Goal: Task Accomplishment & Management: Manage account settings

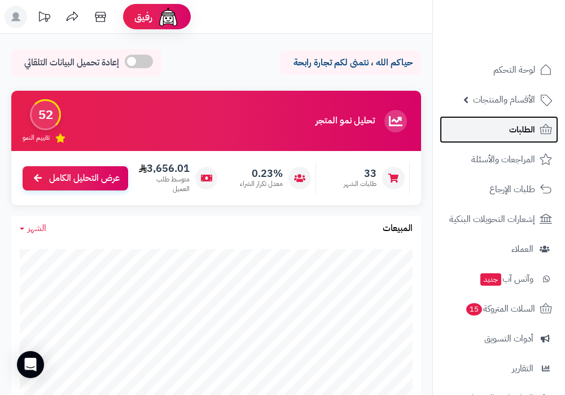
click at [526, 134] on span "الطلبات" at bounding box center [522, 130] width 26 height 16
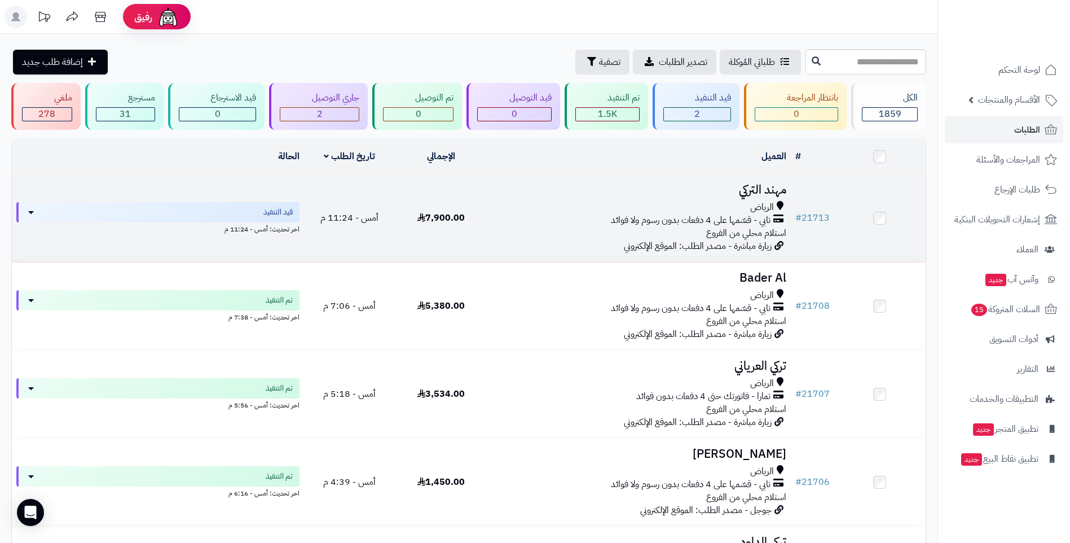
click at [564, 218] on div "تابي - قسّمها على 4 دفعات بدون رسوم ولا فوائد" at bounding box center [638, 220] width 295 height 13
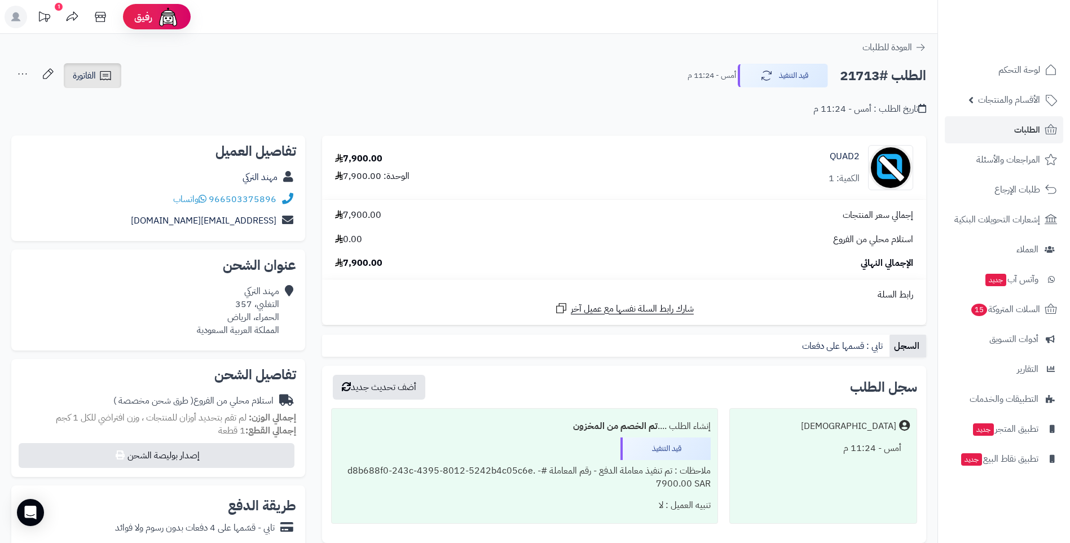
click at [99, 79] on icon at bounding box center [106, 76] width 14 height 14
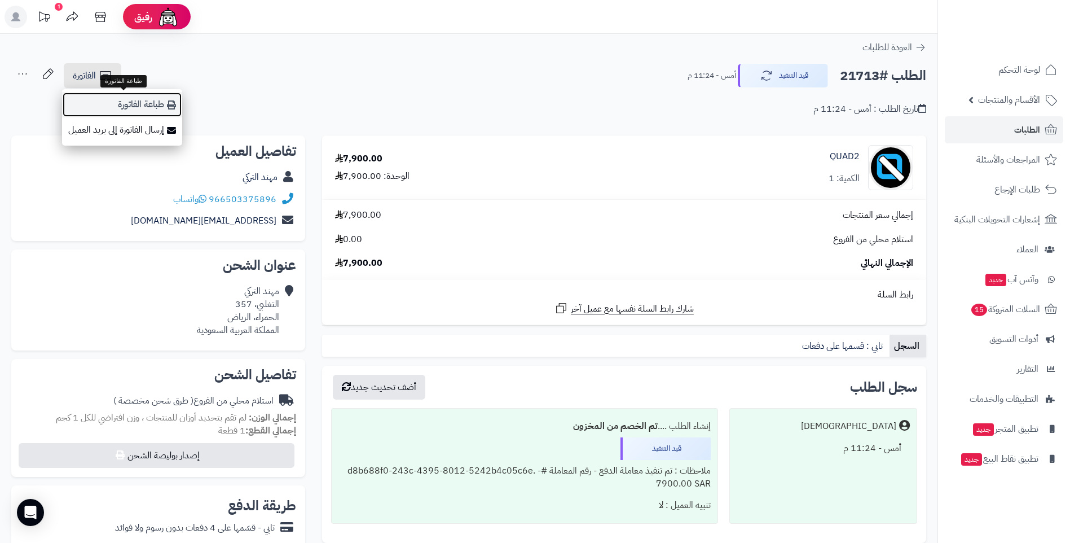
click at [126, 104] on link "طباعة الفاتورة" at bounding box center [122, 104] width 120 height 25
